Goal: Information Seeking & Learning: Learn about a topic

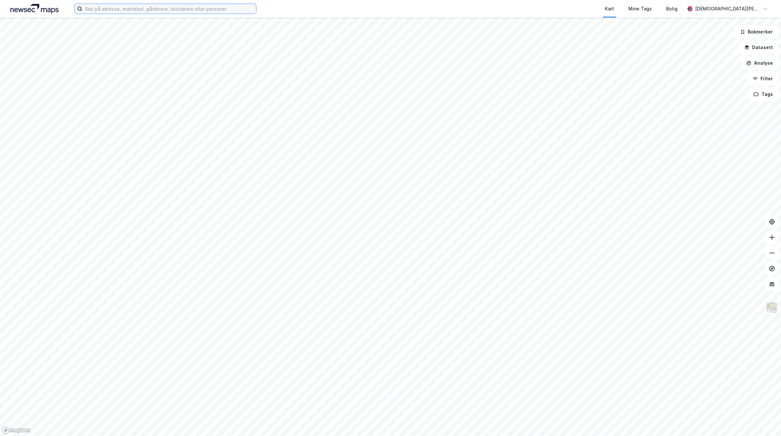
click at [151, 10] on input at bounding box center [169, 9] width 174 height 10
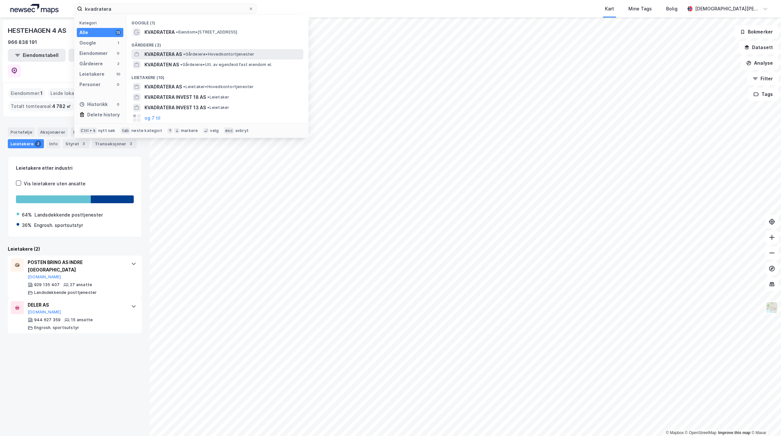
click at [201, 51] on div "KVADRATERA AS • Gårdeiere • Hovedkontortjenester" at bounding box center [222, 54] width 157 height 8
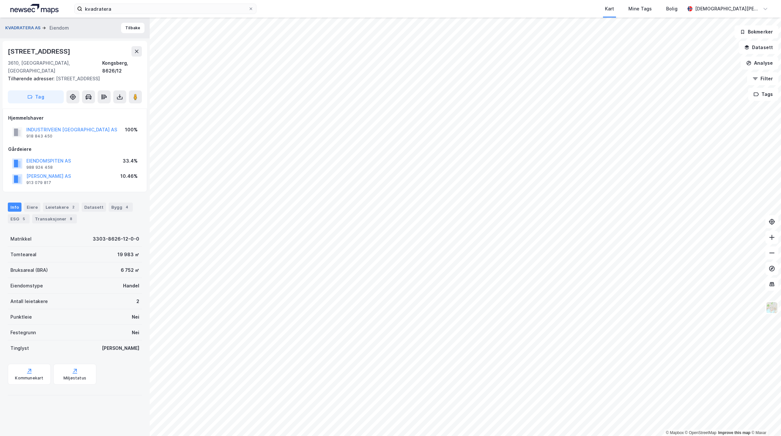
click at [19, 28] on button "KVADRATERA AS" at bounding box center [23, 28] width 37 height 7
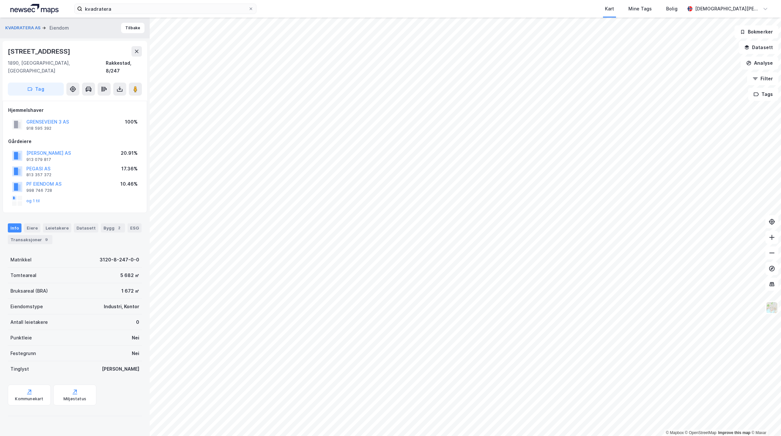
click at [59, 118] on div "GRENSEVEIEN 3 AS" at bounding box center [47, 122] width 43 height 8
click at [0, 0] on button "GRENSEVEIEN 3 AS" at bounding box center [0, 0] width 0 height 0
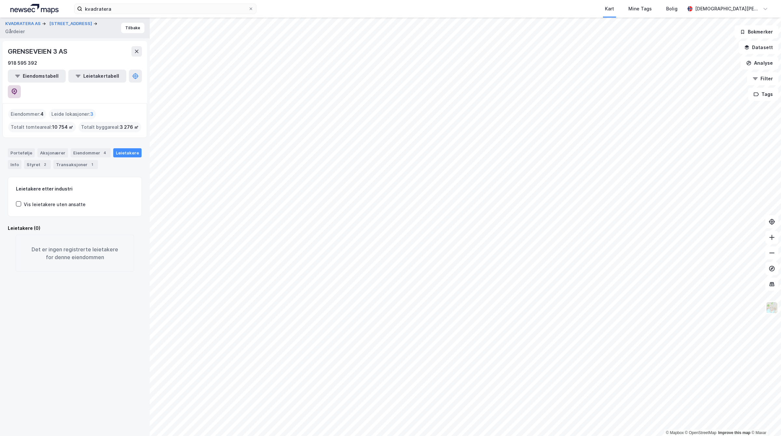
click at [21, 85] on button at bounding box center [14, 91] width 13 height 13
click at [29, 27] on button "KVADRATERA AS" at bounding box center [23, 23] width 37 height 7
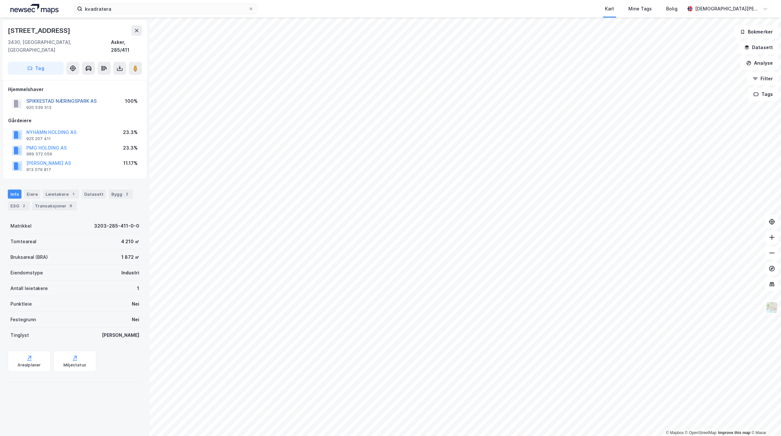
click at [0, 0] on button "SPIKKESTAD NÆRINGSPARK AS" at bounding box center [0, 0] width 0 height 0
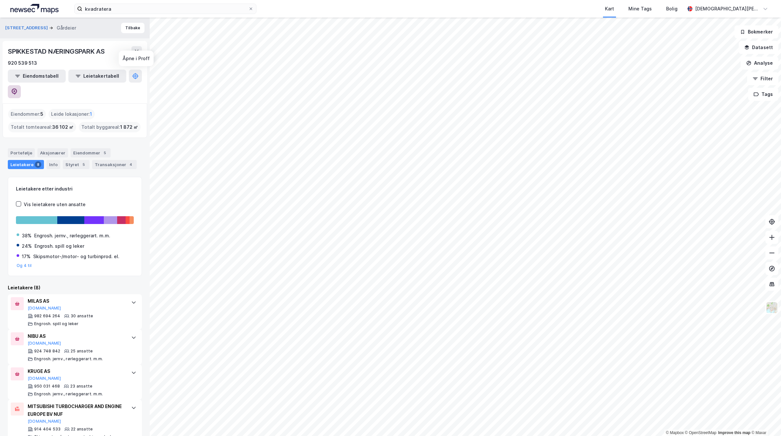
click at [21, 85] on button at bounding box center [14, 91] width 13 height 13
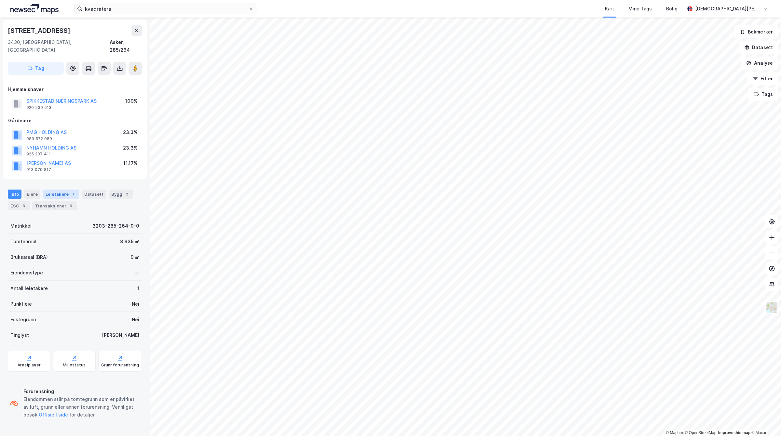
click at [59, 190] on div "Leietakere 1" at bounding box center [61, 194] width 36 height 9
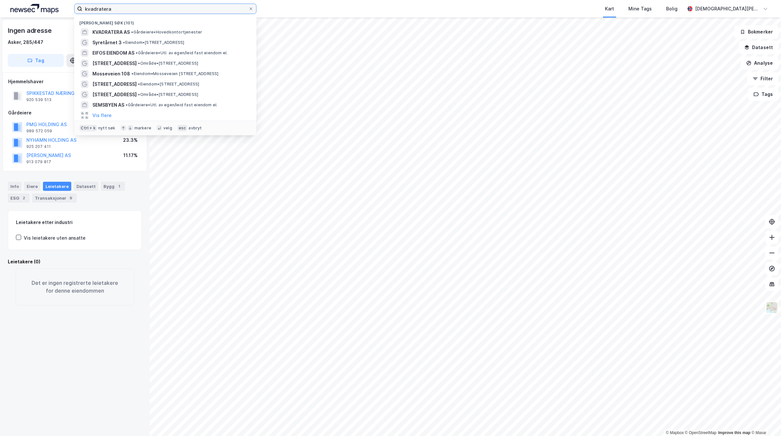
click at [137, 7] on input "kvadratera" at bounding box center [165, 9] width 166 height 10
click at [130, 30] on span "KVADRATERA AS" at bounding box center [110, 32] width 37 height 8
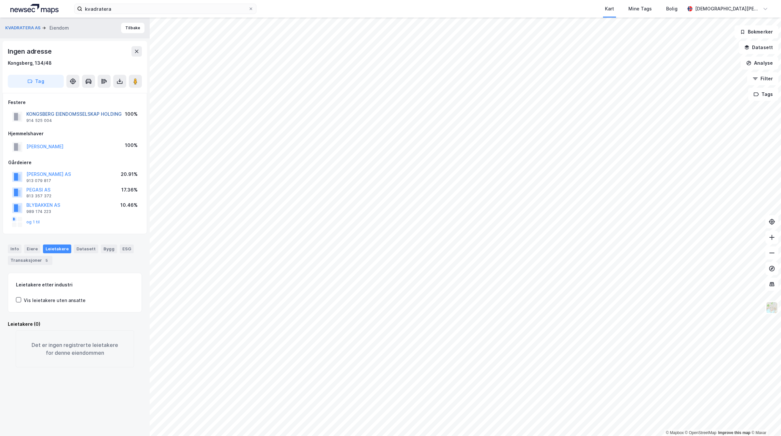
click at [0, 0] on button "KONGSBERG EIENDOMSSELSKAP HOLDING" at bounding box center [0, 0] width 0 height 0
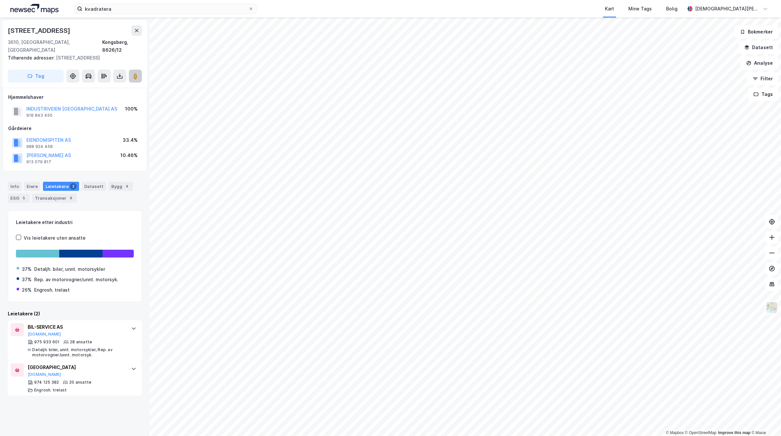
click at [132, 70] on button at bounding box center [135, 76] width 13 height 13
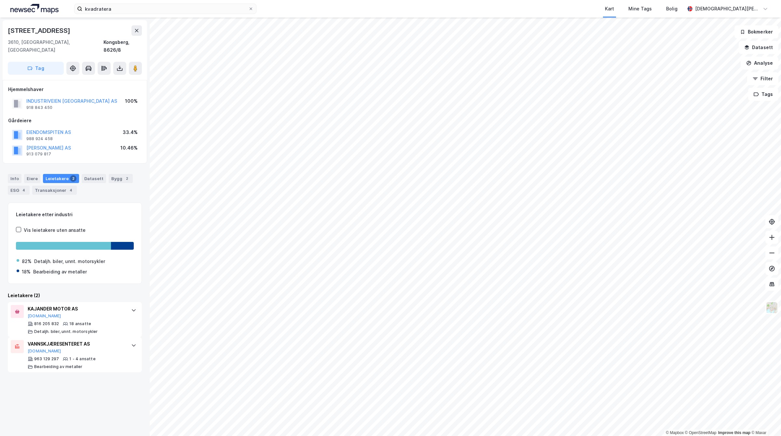
click at [780, 354] on html "kvadratera Kart Mine Tags Bolig Christian Westad © Mapbox © OpenStreetMap Impro…" at bounding box center [390, 218] width 781 height 436
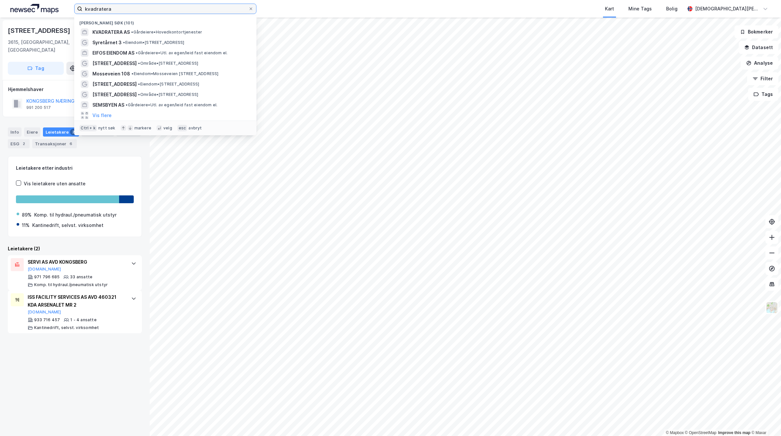
drag, startPoint x: 190, startPoint y: 10, endPoint x: 0, endPoint y: 1, distance: 189.8
click at [0, 3] on div "kvadratera Nylige søk (101) KVADRATERA AS • Gårdeiere • Hovedkontortjenester Sy…" at bounding box center [390, 9] width 781 height 18
paste input "[STREET_ADDRESS]"
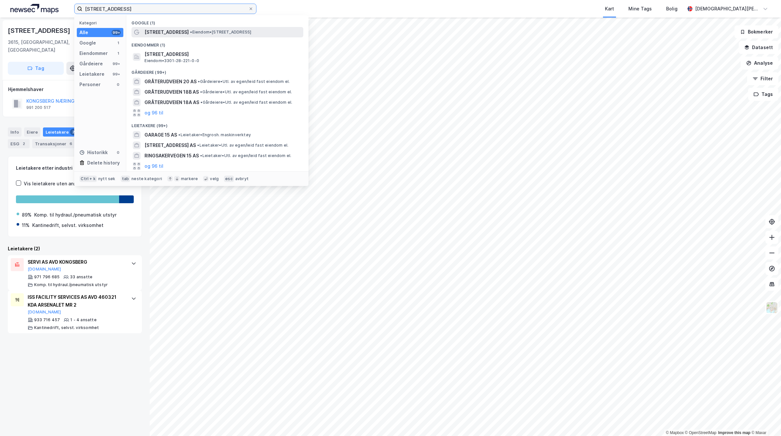
type input "[STREET_ADDRESS]"
click at [199, 33] on span "• Eiendom • Gråterudveien 15, 3036 Drammen" at bounding box center [220, 32] width 61 height 5
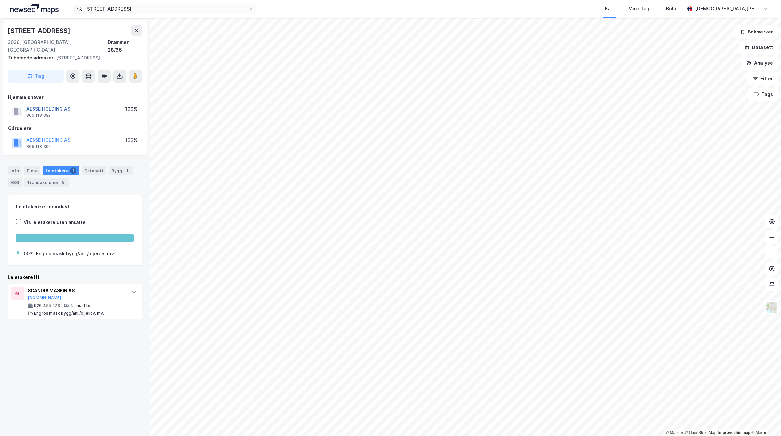
click at [0, 0] on button "AESSE HOLDING AS" at bounding box center [0, 0] width 0 height 0
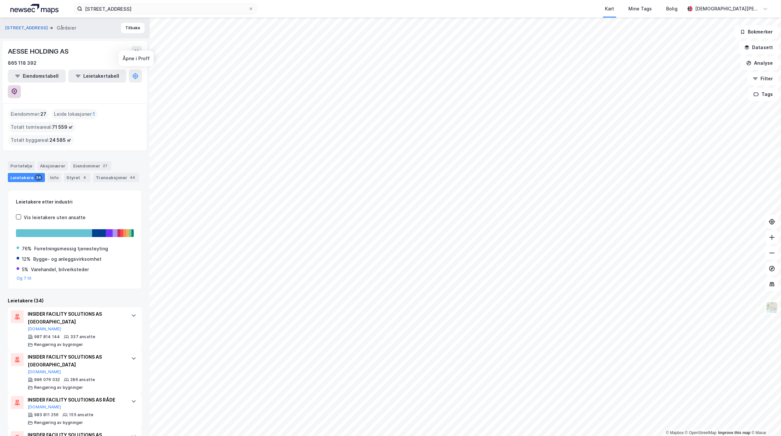
click at [21, 85] on button at bounding box center [14, 91] width 13 height 13
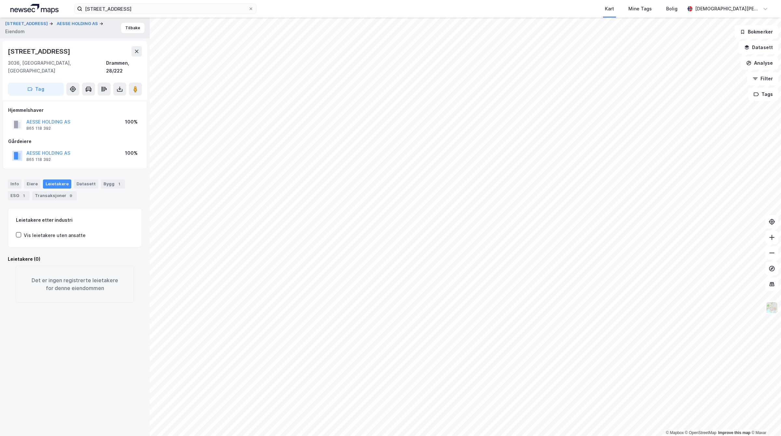
click at [120, 180] on div "Info Eiere Leietakere Datasett Bygg 1 ESG 1 Transaksjoner 9" at bounding box center [75, 190] width 134 height 21
click at [116, 181] on div "1" at bounding box center [119, 184] width 7 height 7
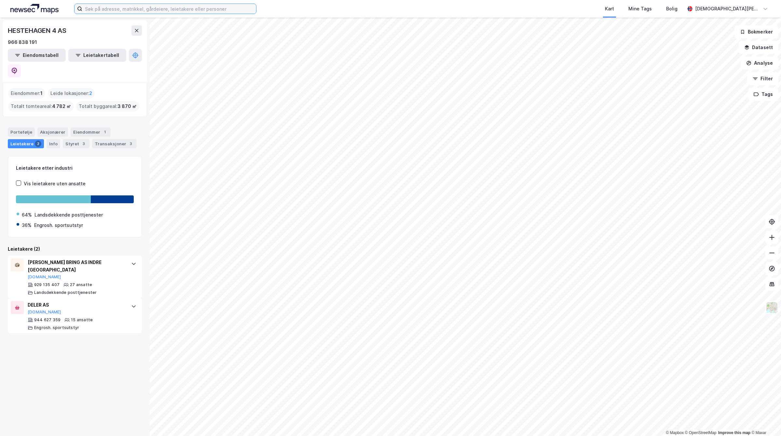
click at [126, 12] on input at bounding box center [169, 9] width 174 height 10
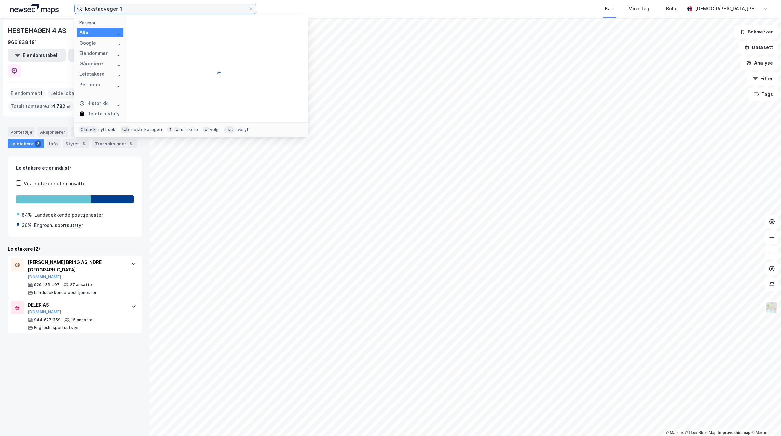
type input "[STREET_ADDRESS]"
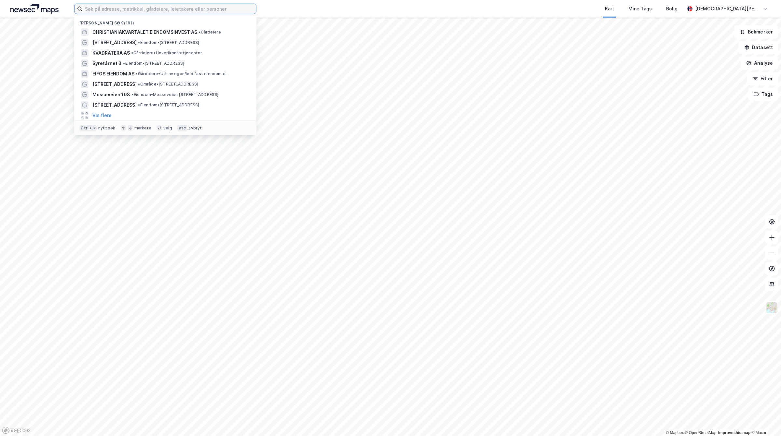
click at [138, 8] on input at bounding box center [169, 9] width 174 height 10
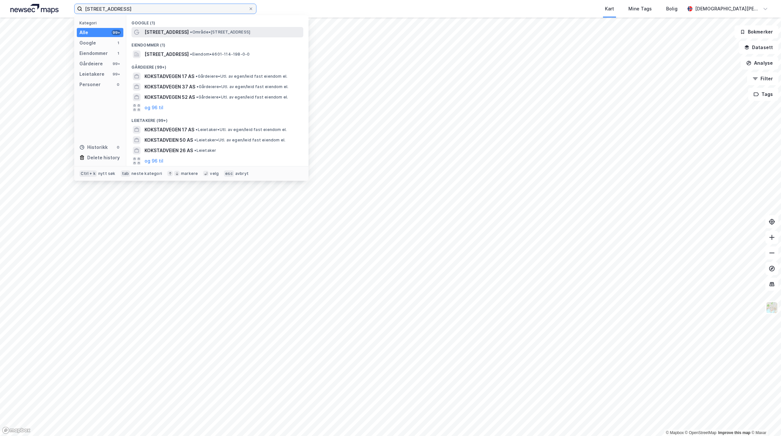
type input "[STREET_ADDRESS]"
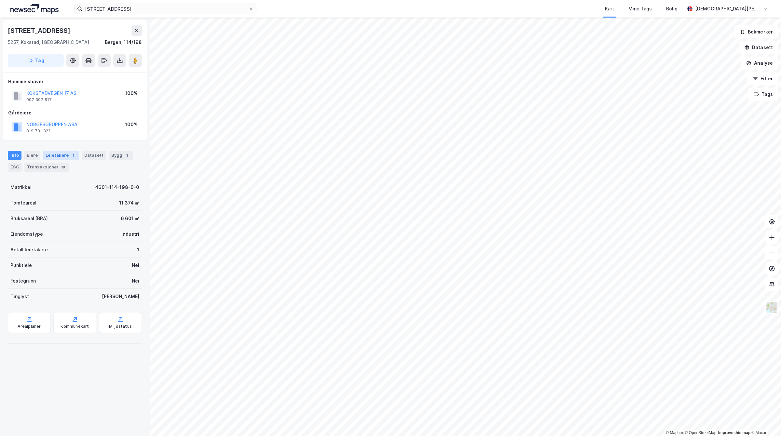
click at [60, 155] on div "Leietakere 1" at bounding box center [61, 155] width 36 height 9
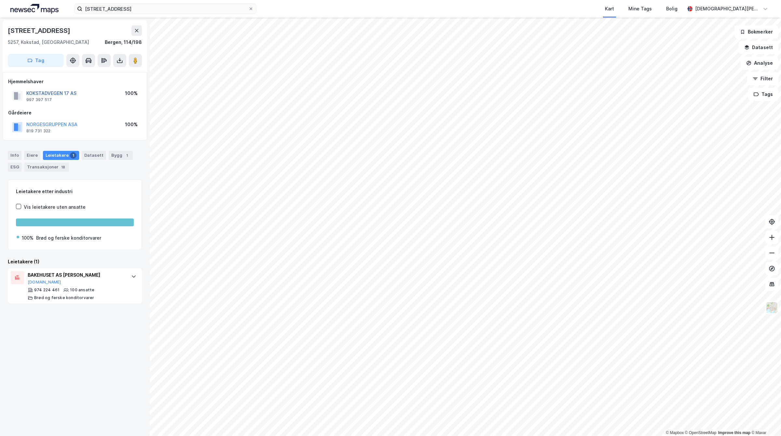
click at [0, 0] on button "KOKSTADVEGEN 17 AS" at bounding box center [0, 0] width 0 height 0
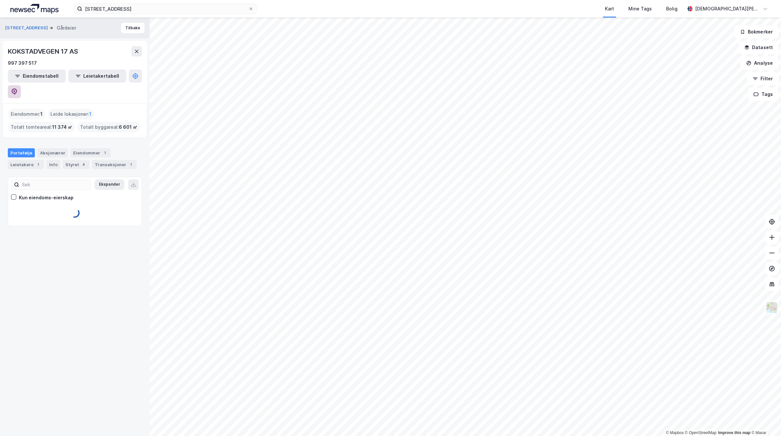
click at [18, 88] on icon at bounding box center [14, 91] width 7 height 7
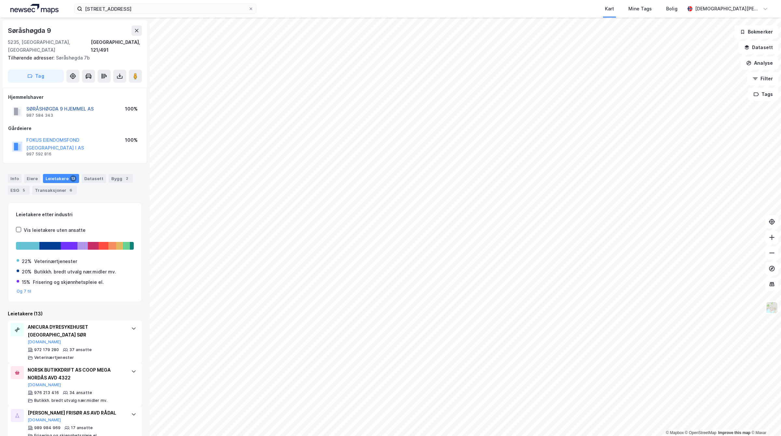
click at [0, 0] on button "SØRÅSHØGDA 9 HJEMMEL AS" at bounding box center [0, 0] width 0 height 0
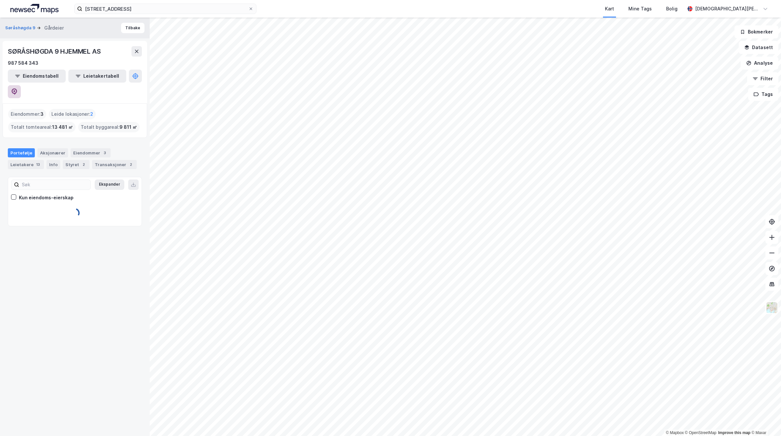
click at [21, 85] on button at bounding box center [14, 91] width 13 height 13
